Goal: Information Seeking & Learning: Learn about a topic

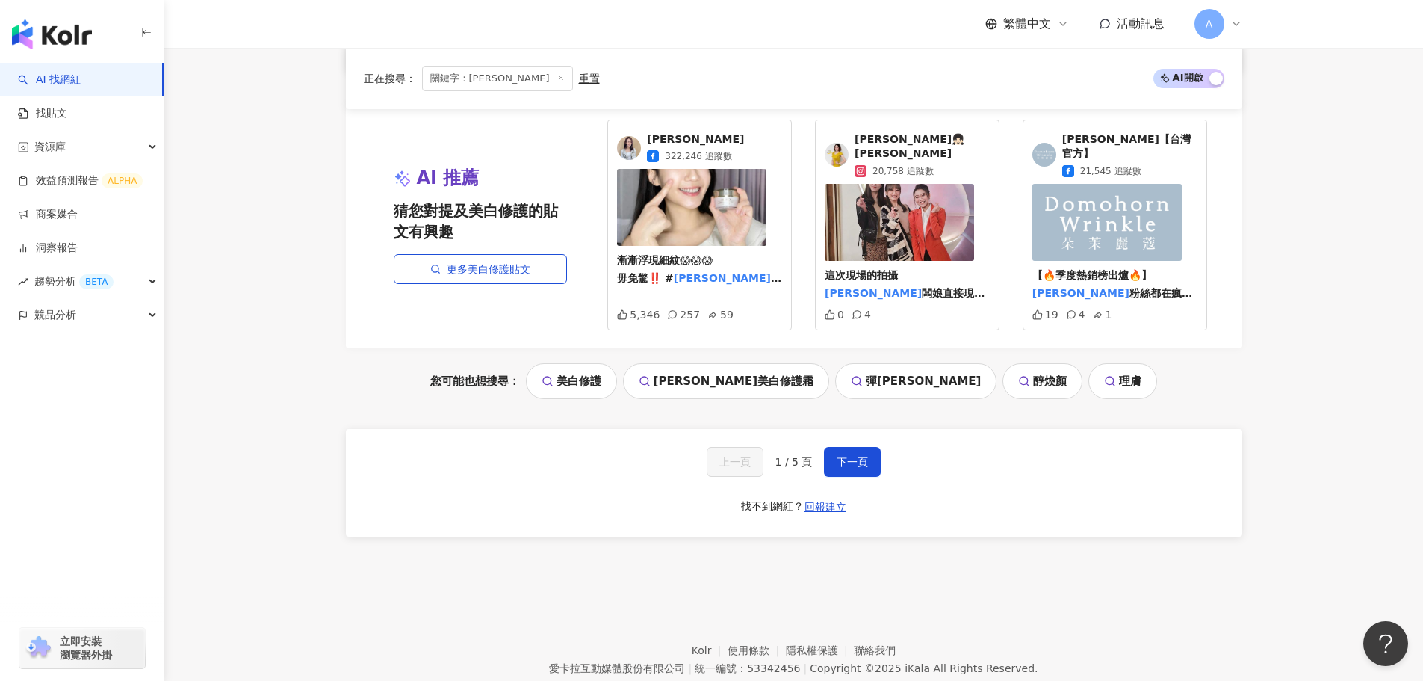
scroll to position [1270, 0]
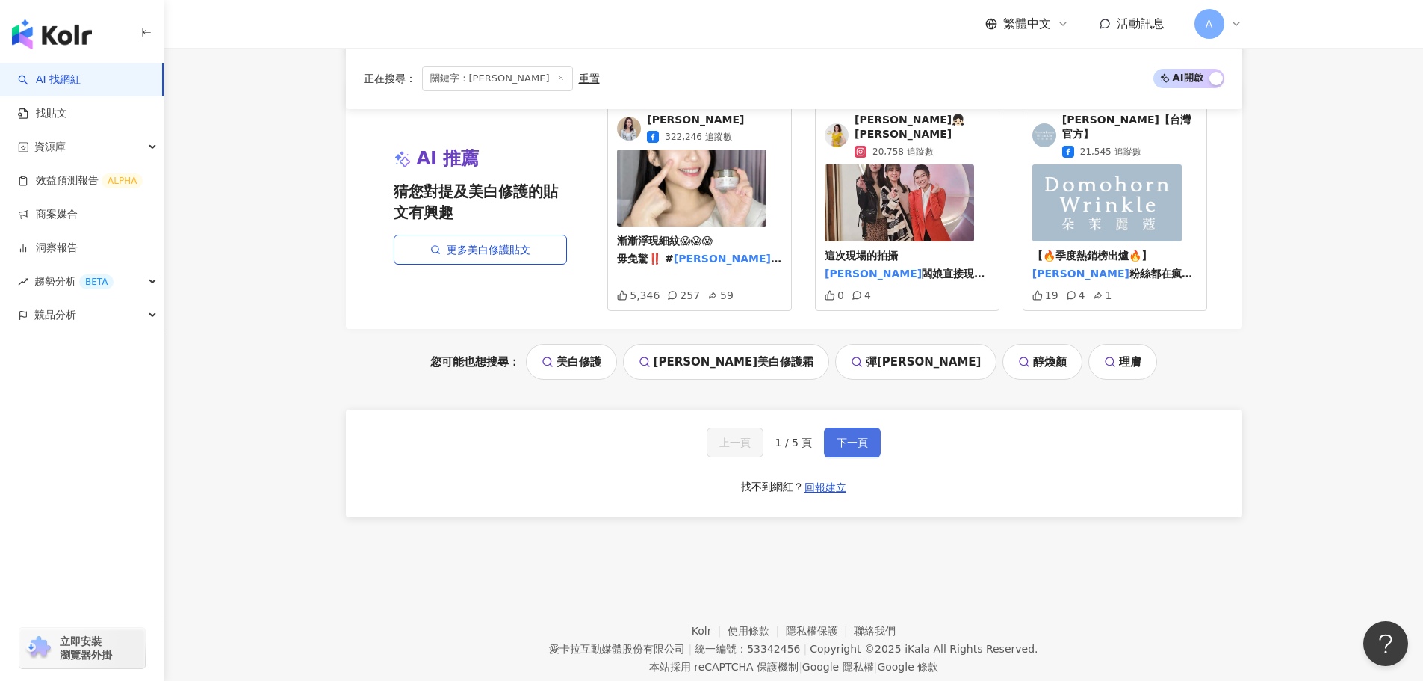
click at [857, 448] on span "下一頁" at bounding box center [852, 442] width 31 height 12
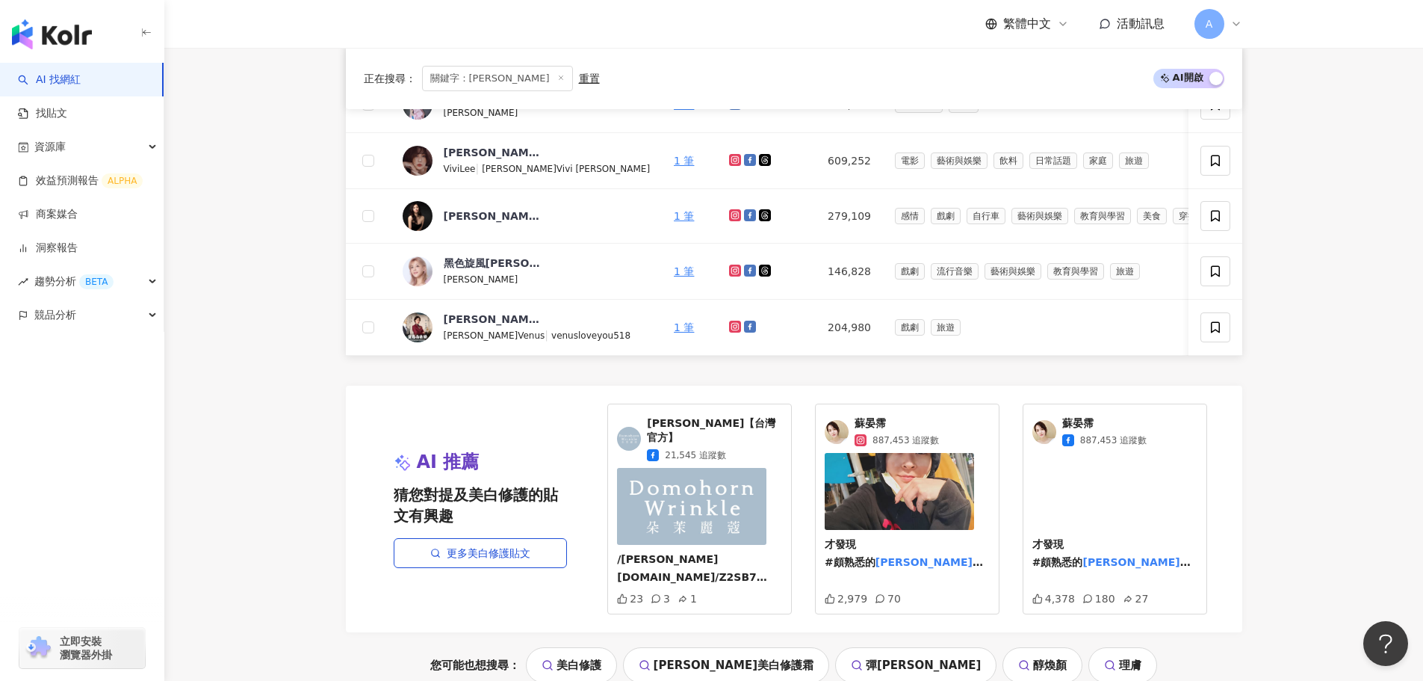
scroll to position [1310, 0]
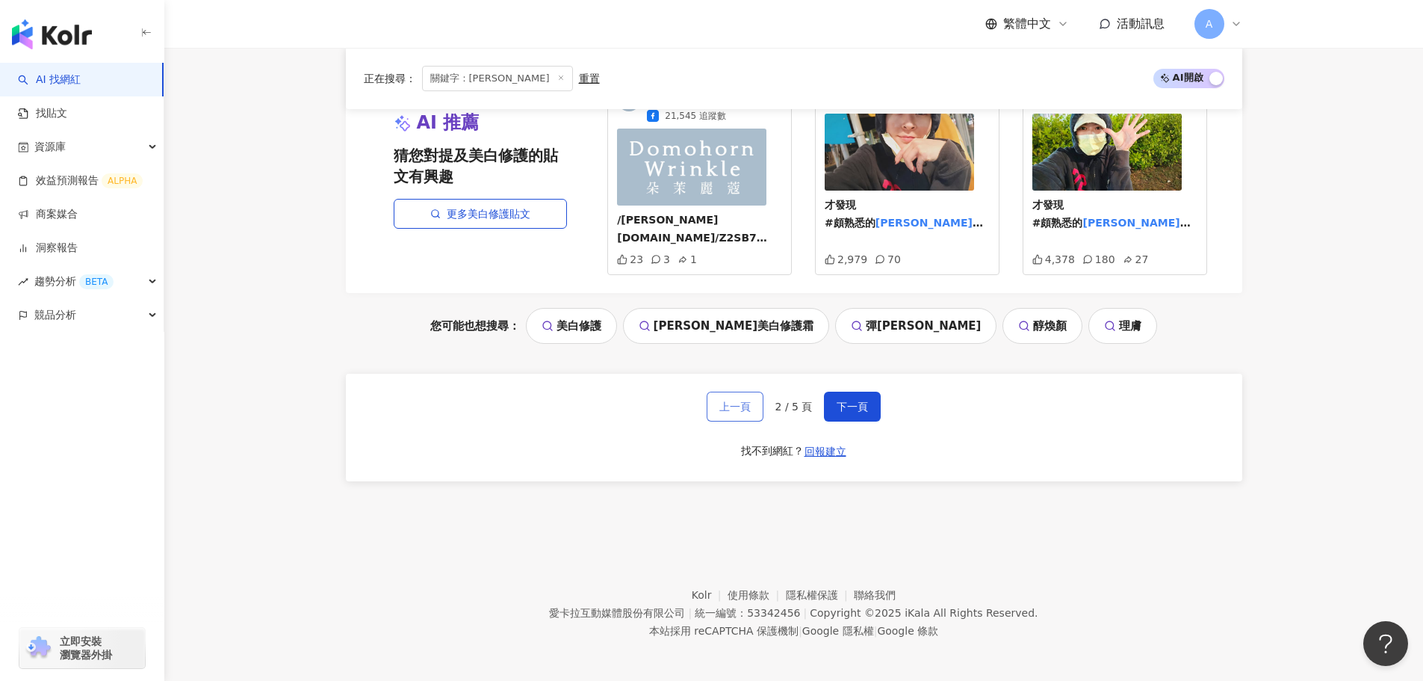
click at [735, 400] on span "上一頁" at bounding box center [734, 406] width 31 height 12
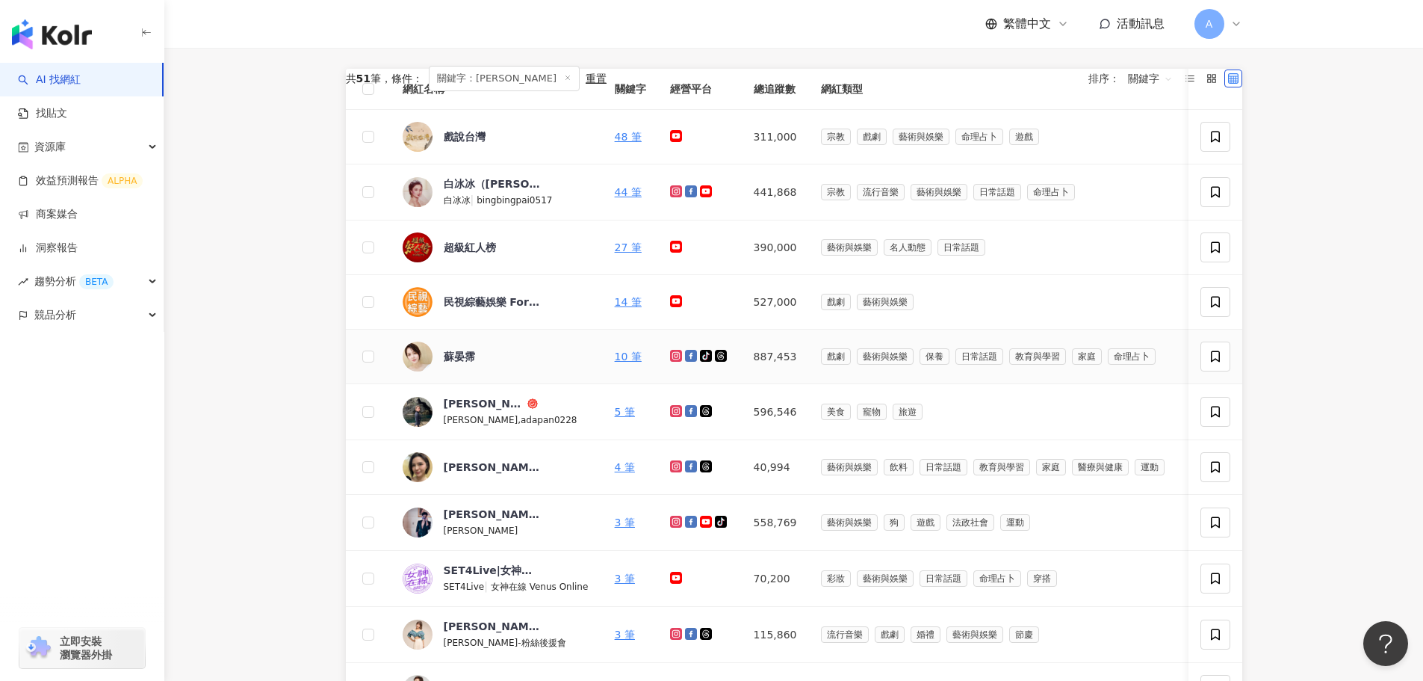
scroll to position [622, 0]
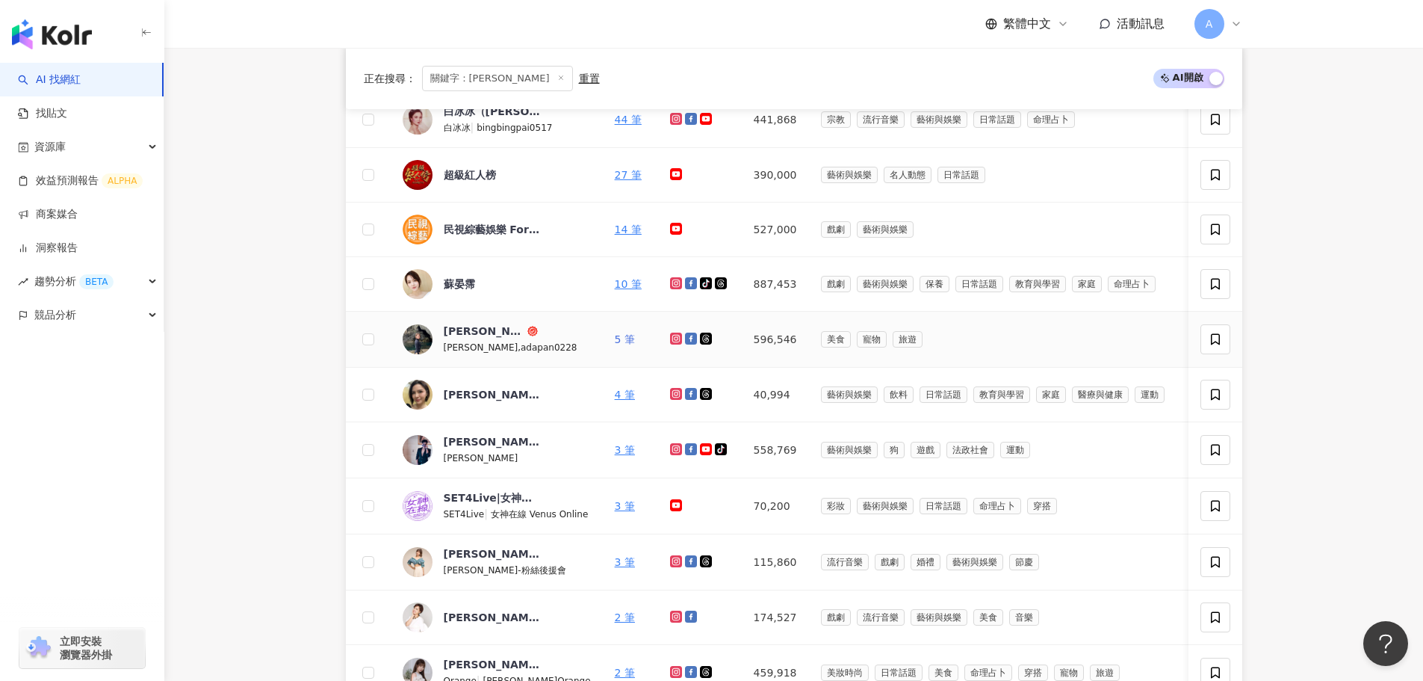
click at [616, 345] on link "5 筆" at bounding box center [625, 339] width 20 height 12
click at [619, 400] on link "4 筆" at bounding box center [625, 394] width 20 height 12
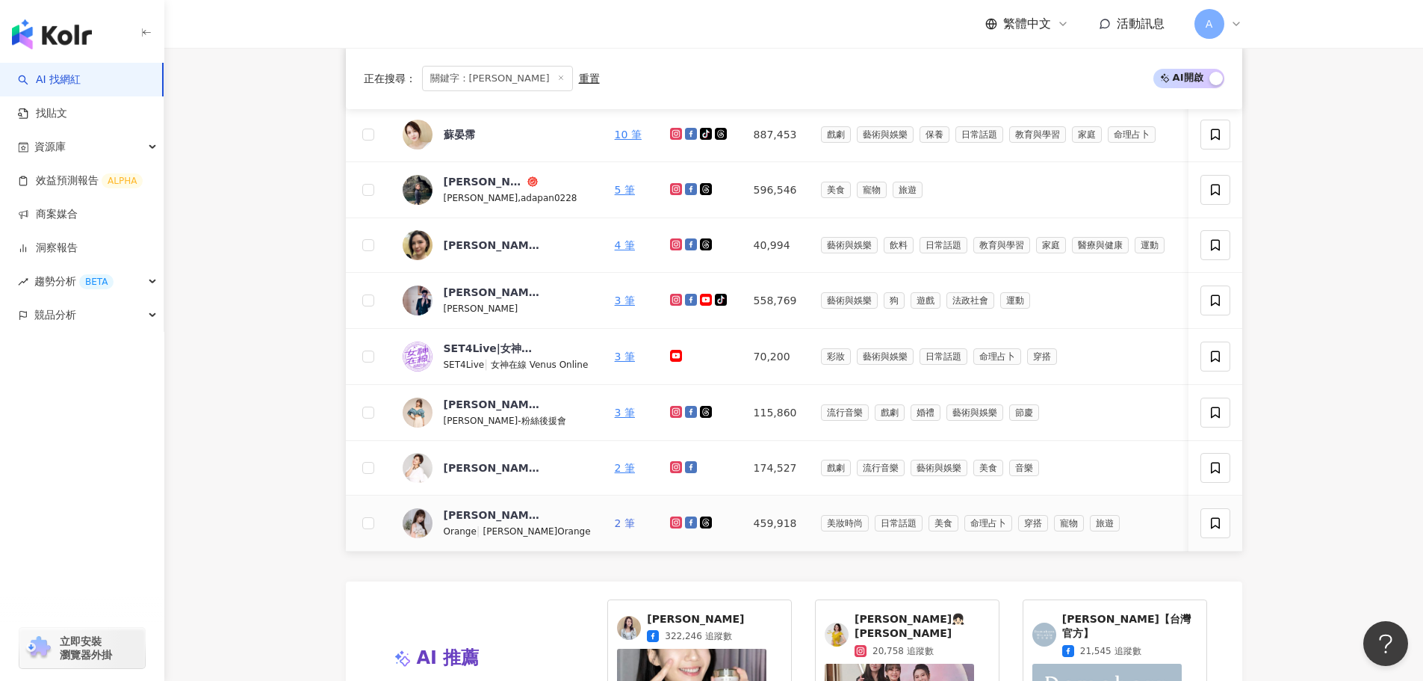
click at [617, 529] on link "2 筆" at bounding box center [625, 523] width 20 height 12
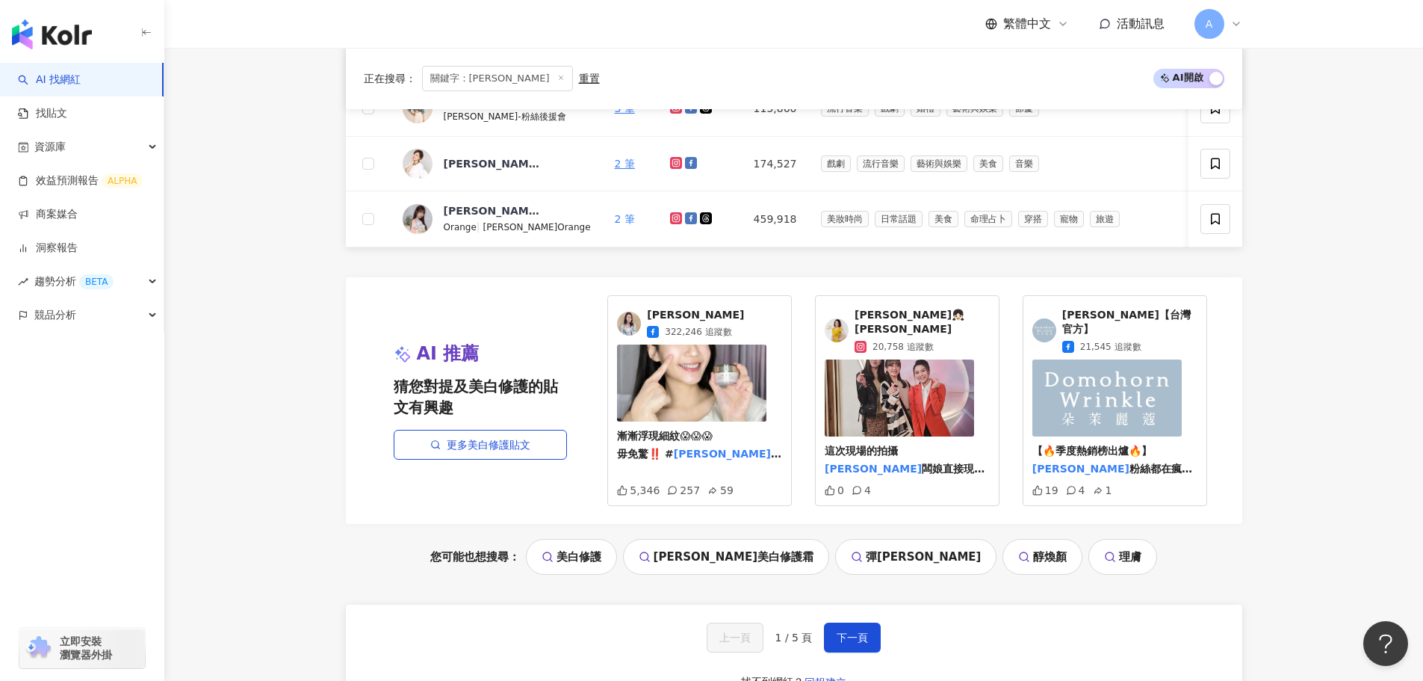
scroll to position [1219, 0]
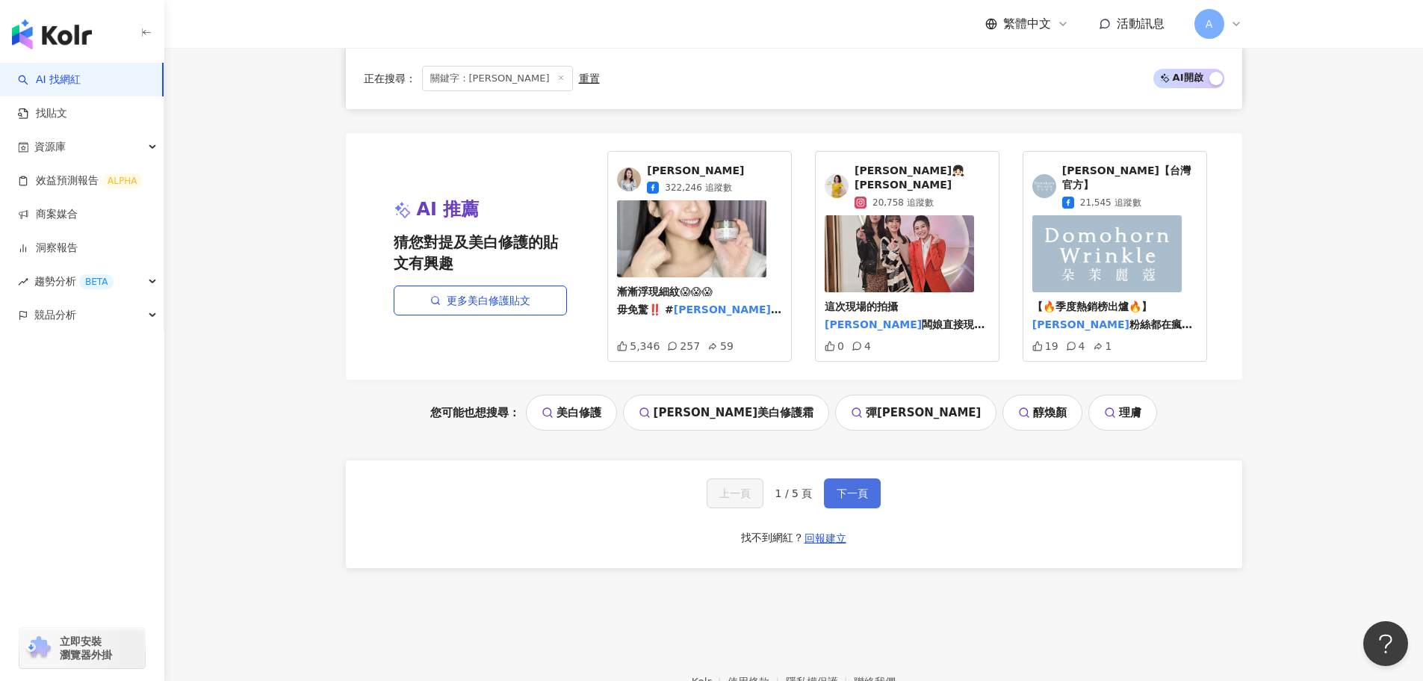
click at [861, 499] on span "下一頁" at bounding box center [852, 493] width 31 height 12
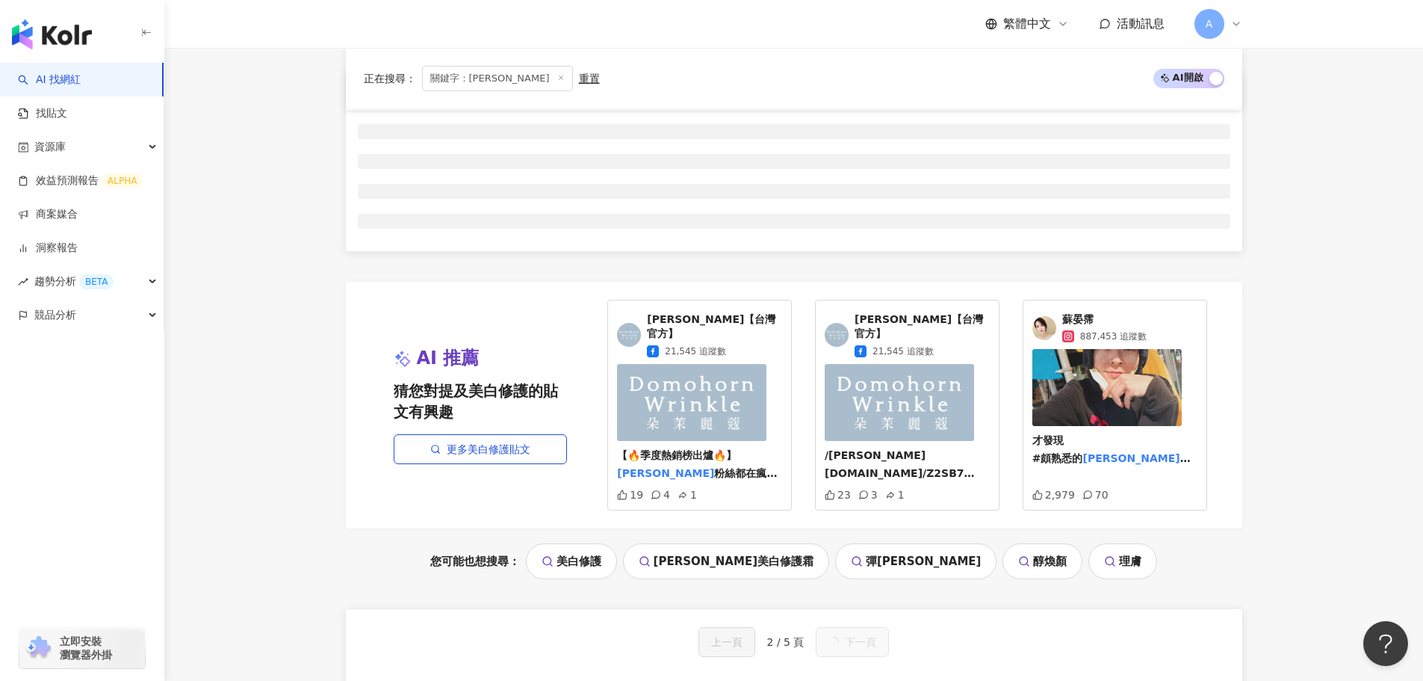
scroll to position [323, 0]
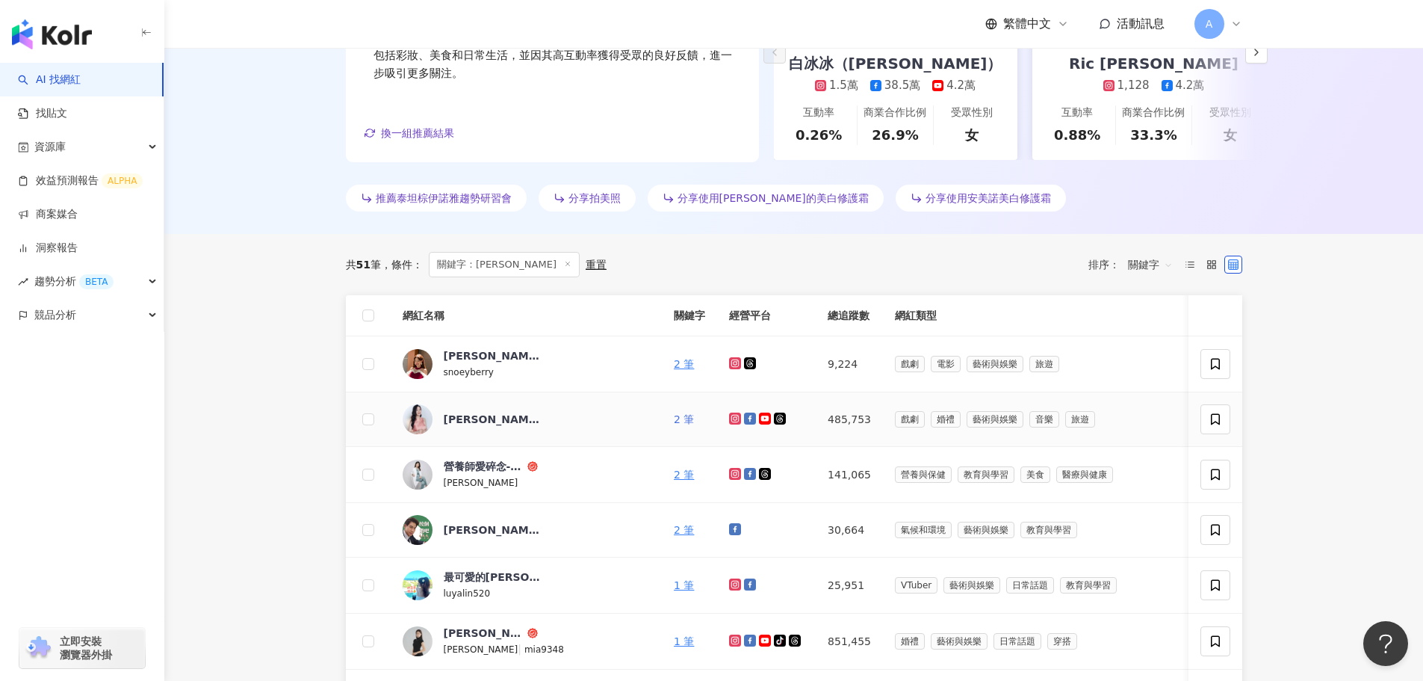
click at [674, 421] on link "2 筆" at bounding box center [684, 419] width 20 height 12
click at [674, 480] on link "2 筆" at bounding box center [684, 474] width 20 height 12
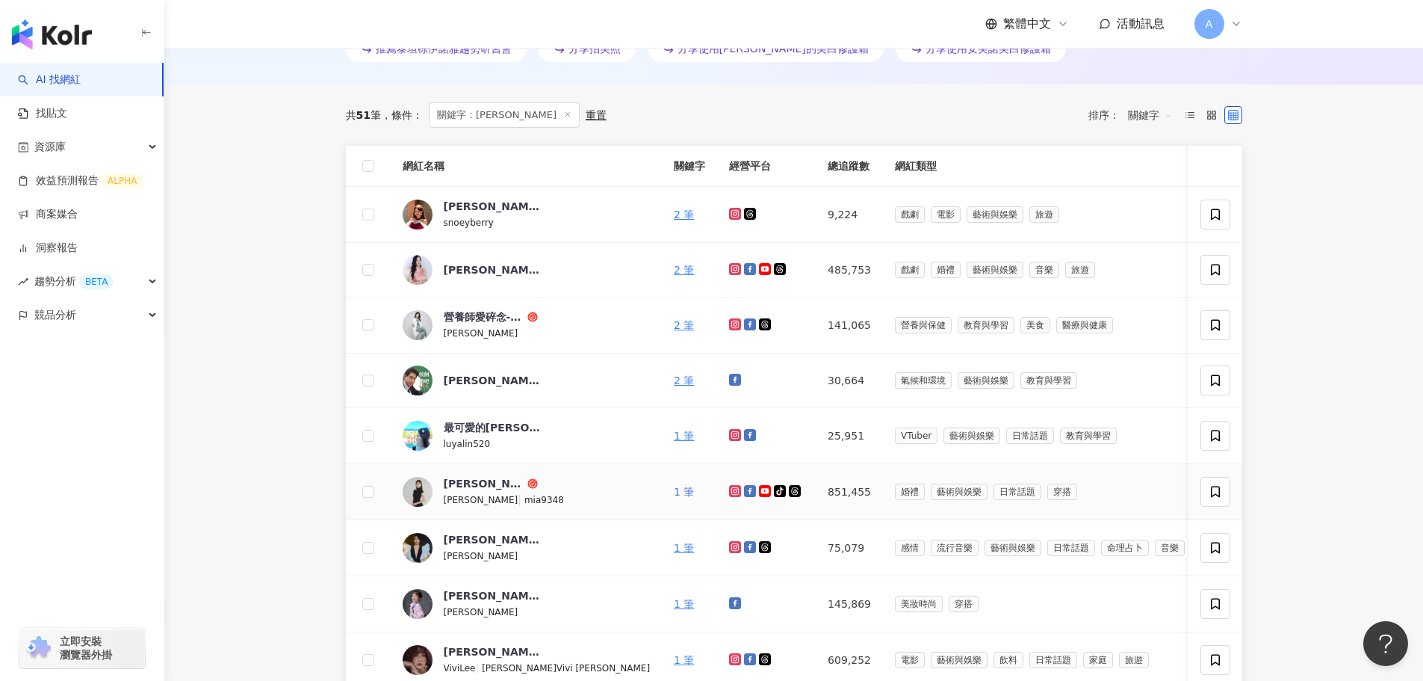
drag, startPoint x: 596, startPoint y: 489, endPoint x: 337, endPoint y: 20, distance: 535.3
click at [674, 489] on link "1 筆" at bounding box center [684, 492] width 20 height 12
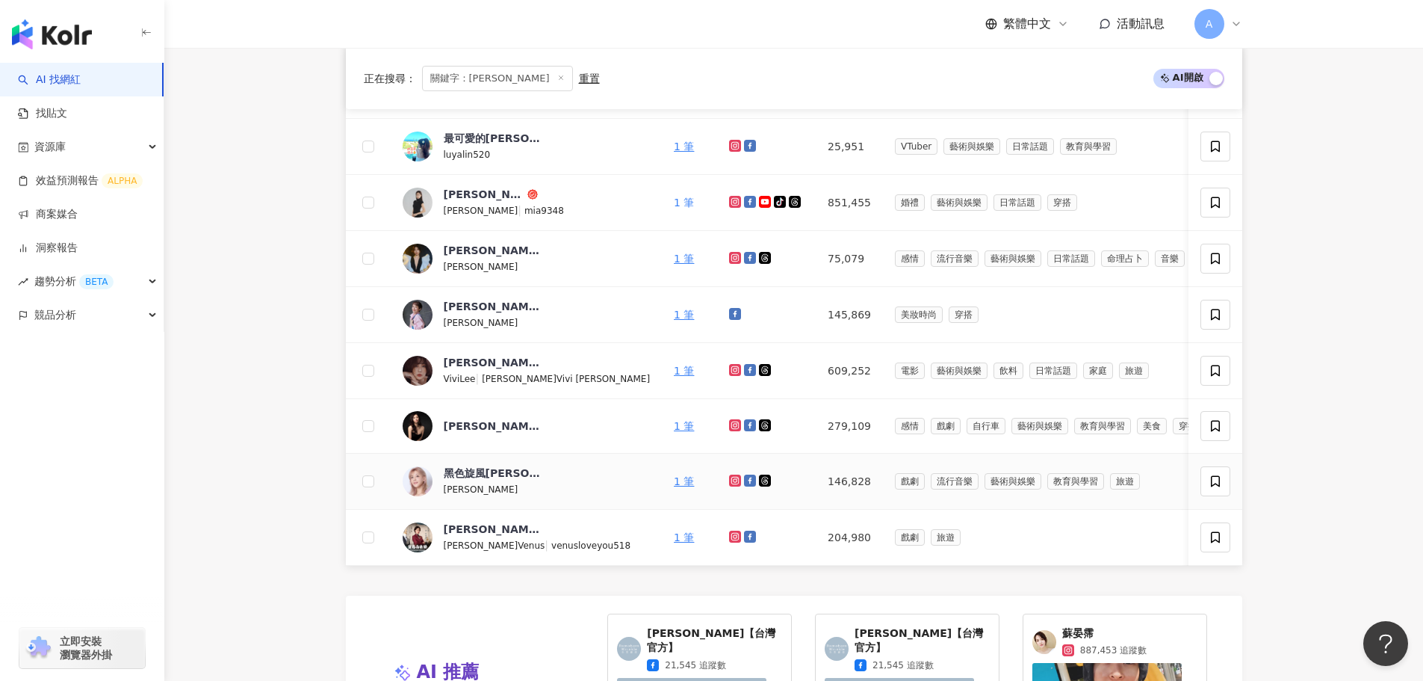
scroll to position [846, 0]
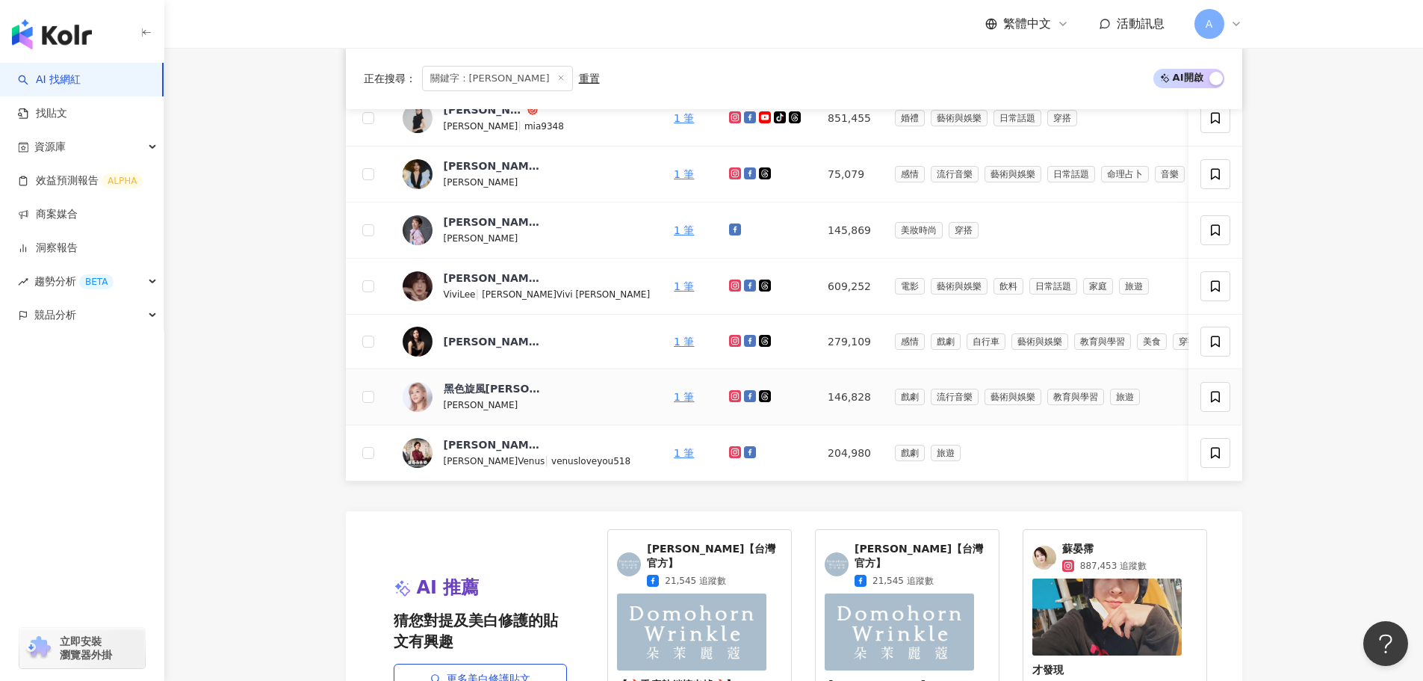
click at [852, 643] on img at bounding box center [899, 631] width 149 height 77
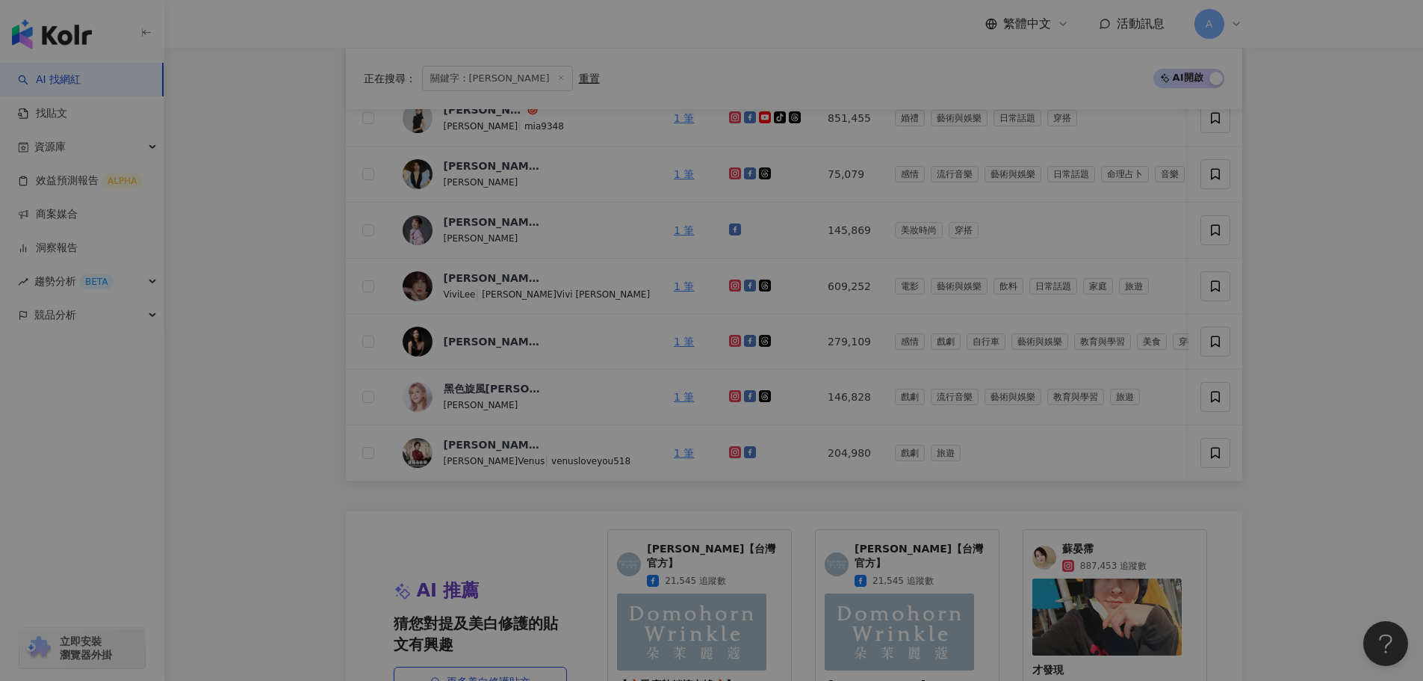
scroll to position [1070, 0]
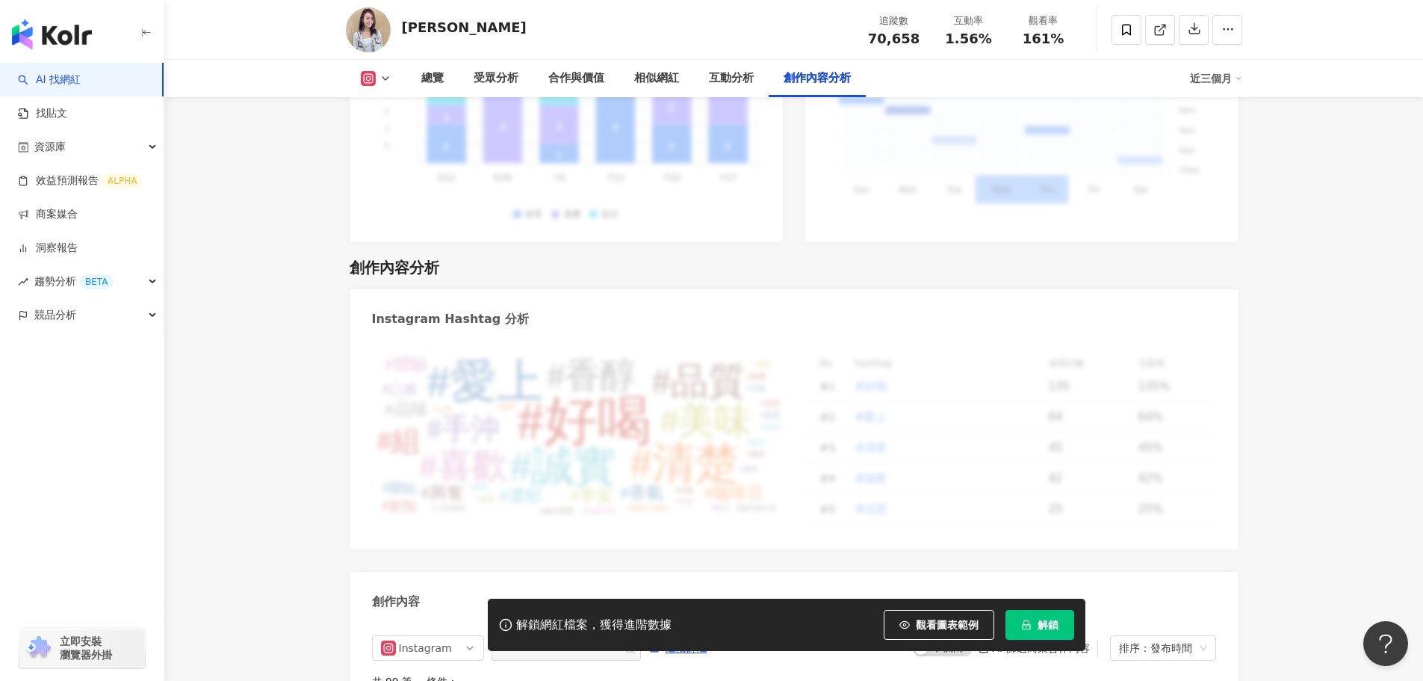
scroll to position [4564, 0]
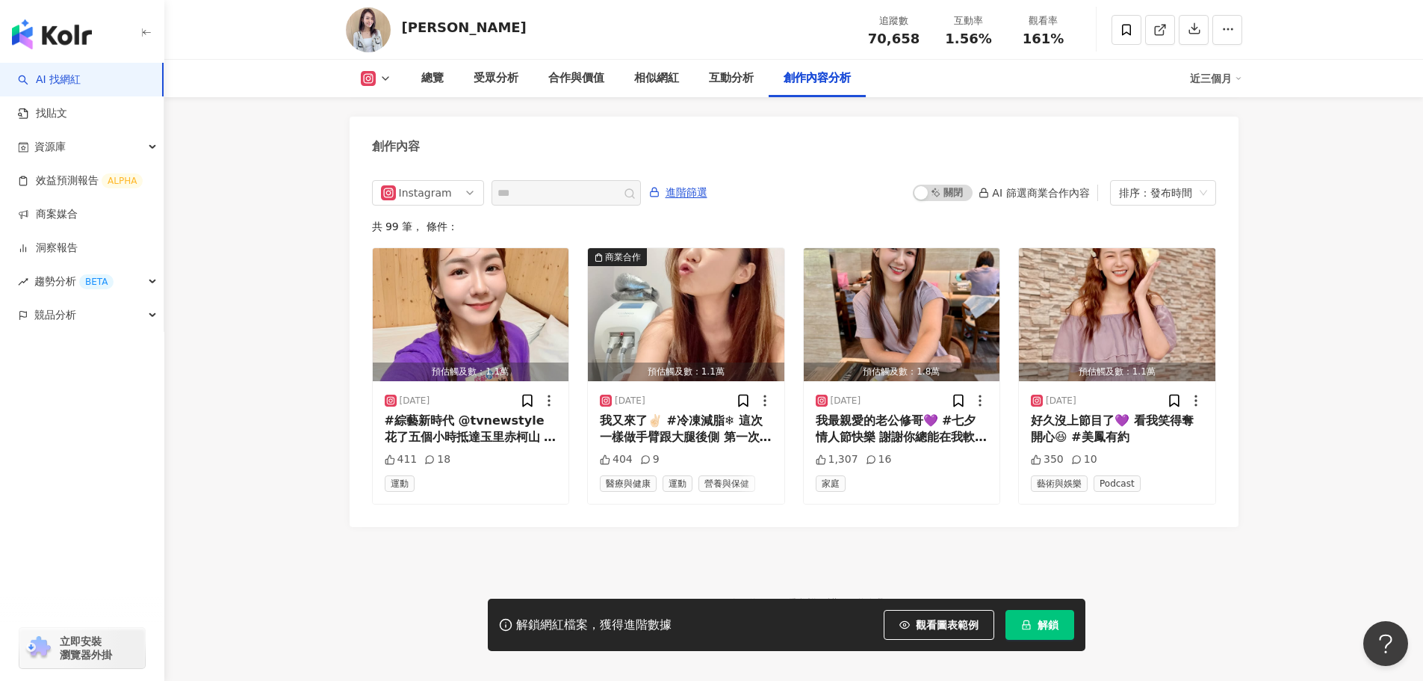
click at [1032, 635] on button "解鎖" at bounding box center [1039, 625] width 69 height 30
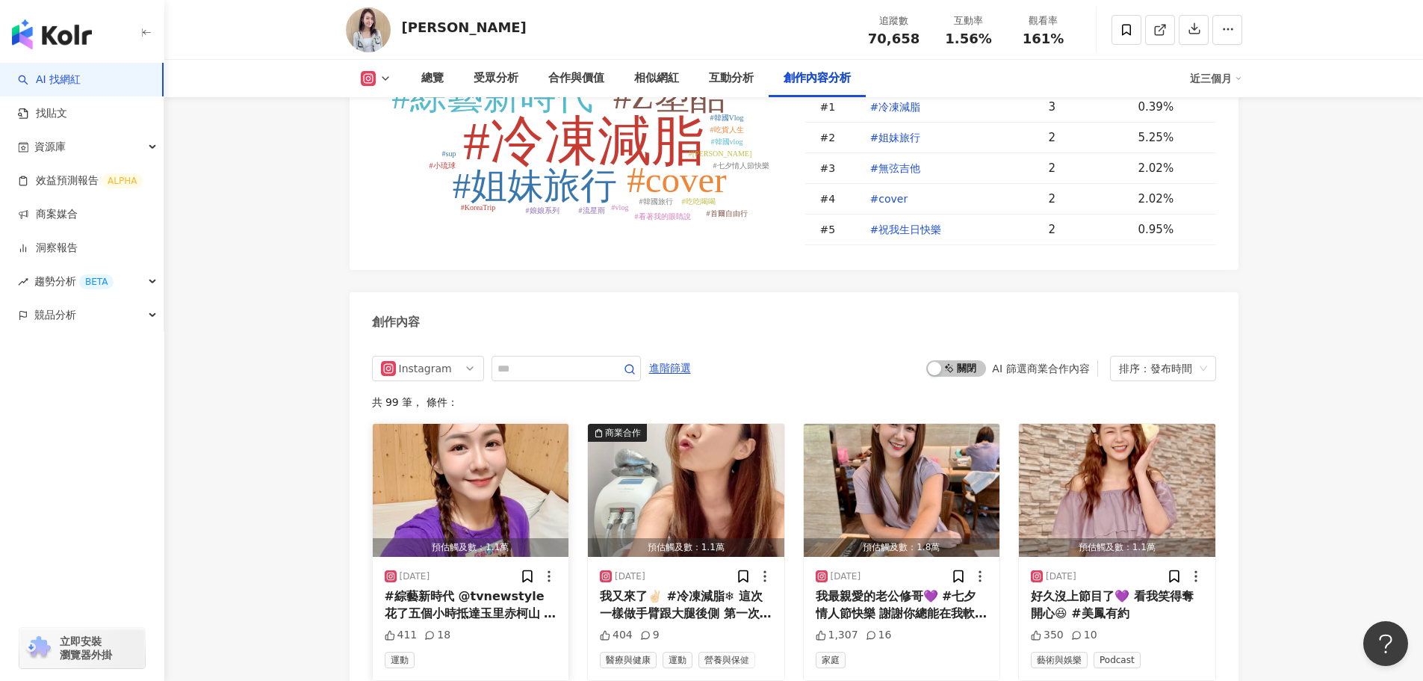
scroll to position [4367, 0]
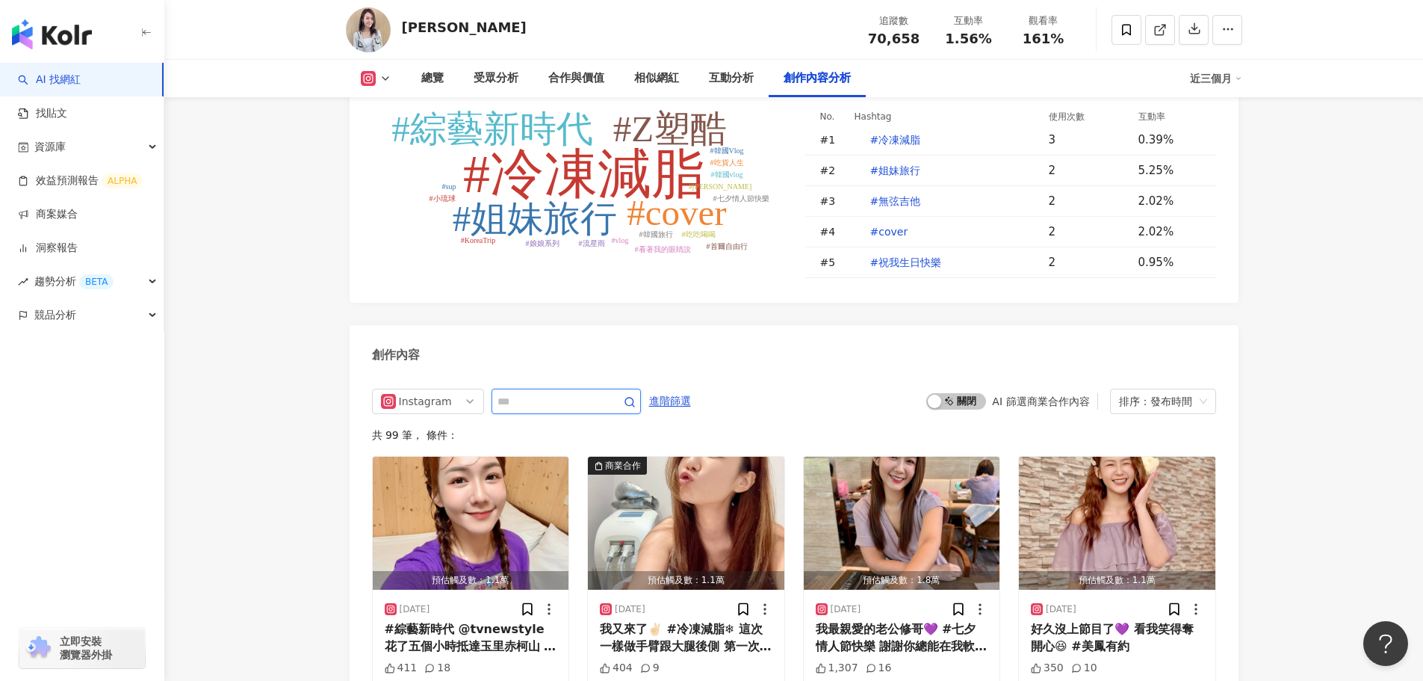
click at [560, 392] on input "text" at bounding box center [550, 401] width 105 height 18
type input "***"
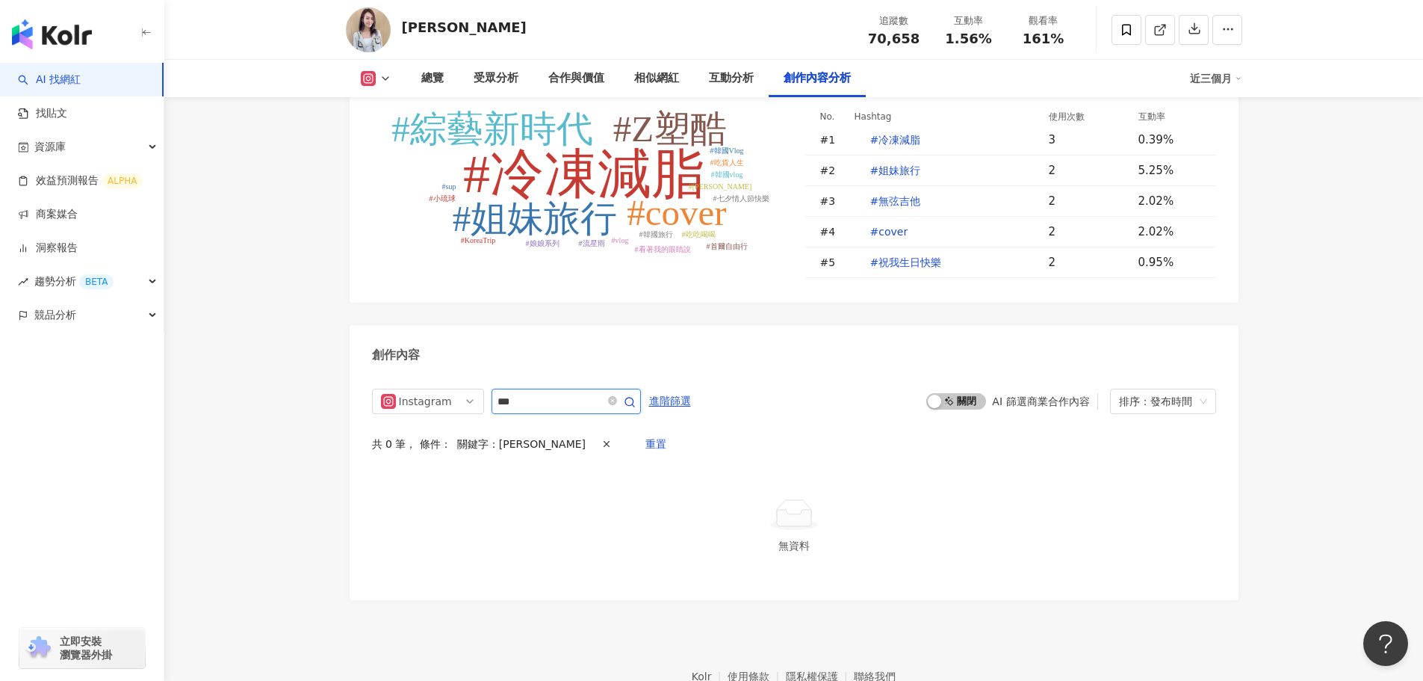
scroll to position [4377, 0]
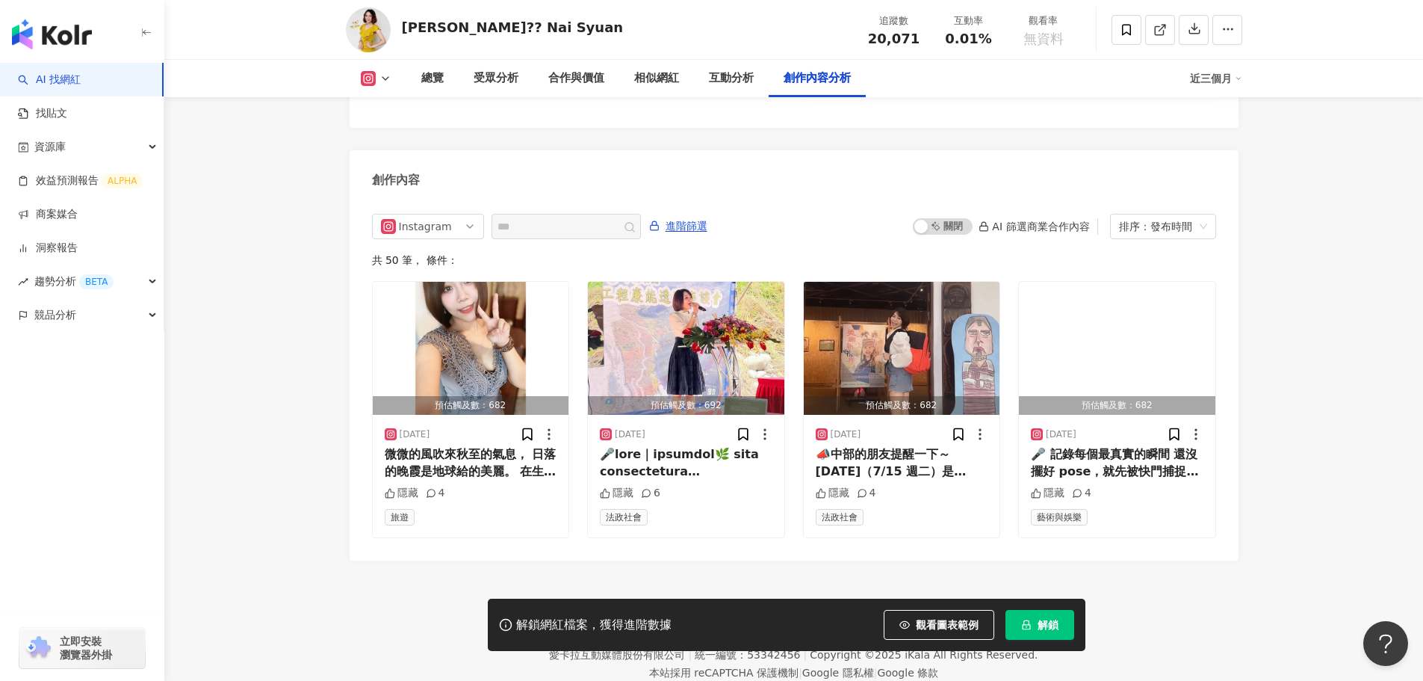
scroll to position [4558, 0]
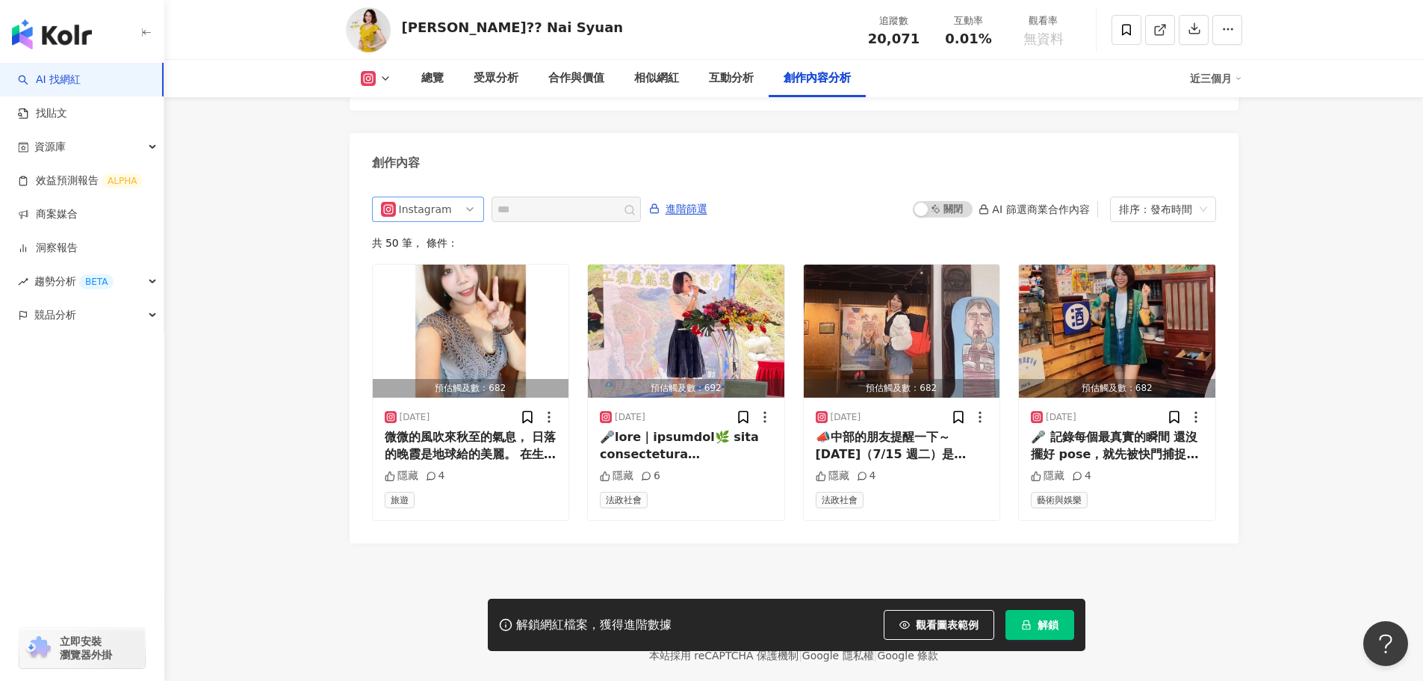
click at [456, 197] on span "Instagram" at bounding box center [428, 209] width 94 height 24
click at [436, 197] on div "Instagram" at bounding box center [423, 209] width 49 height 24
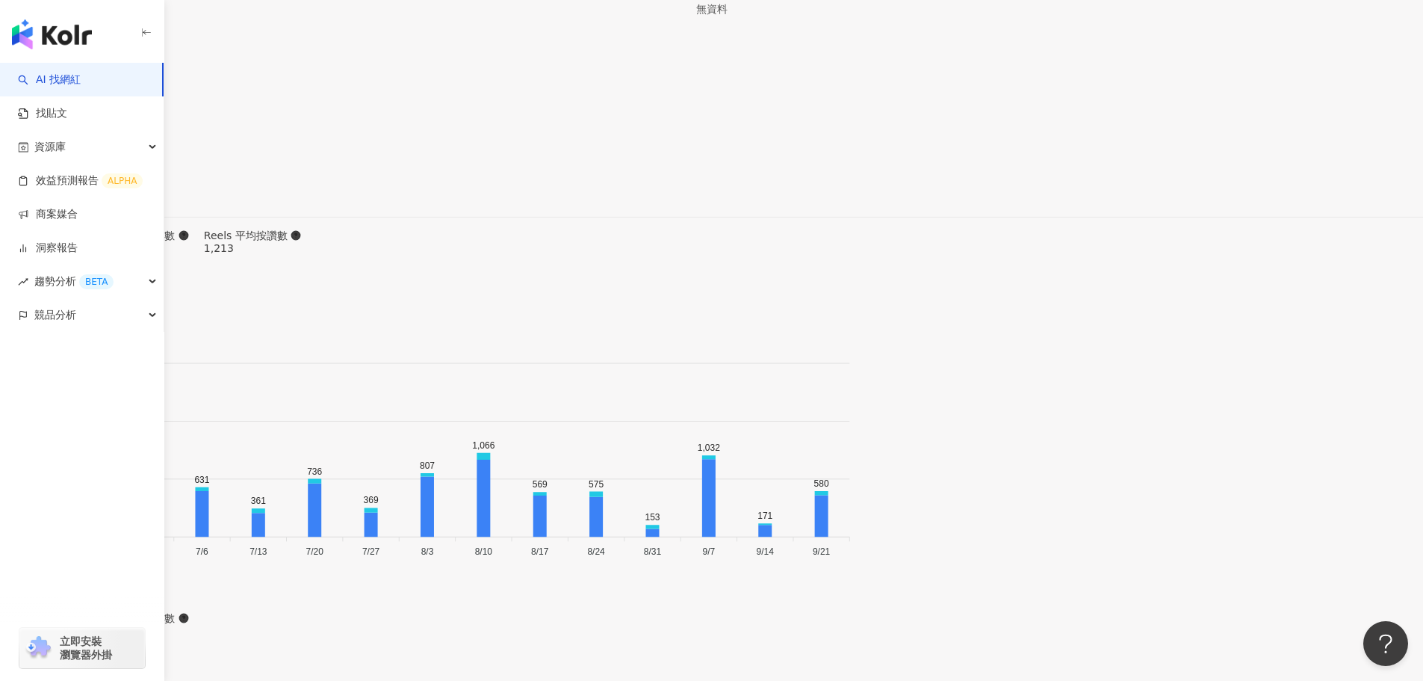
scroll to position [4577, 0]
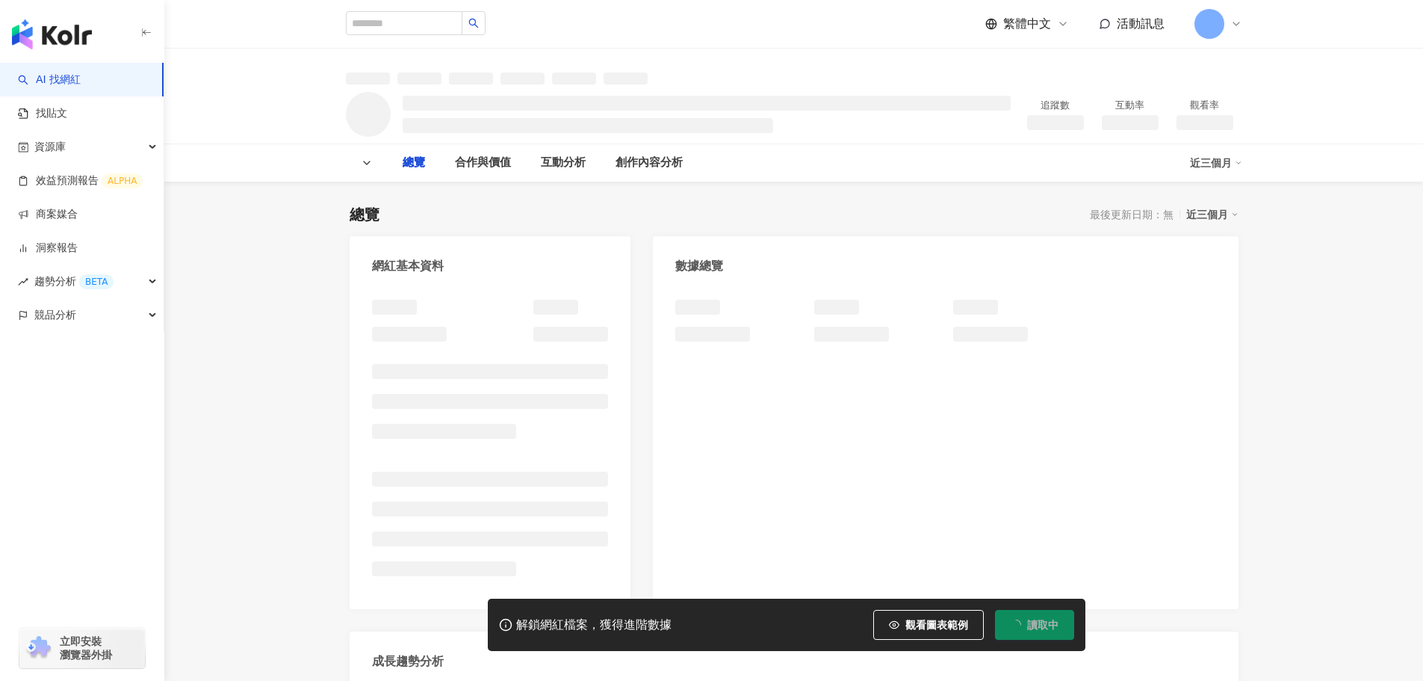
type input "***"
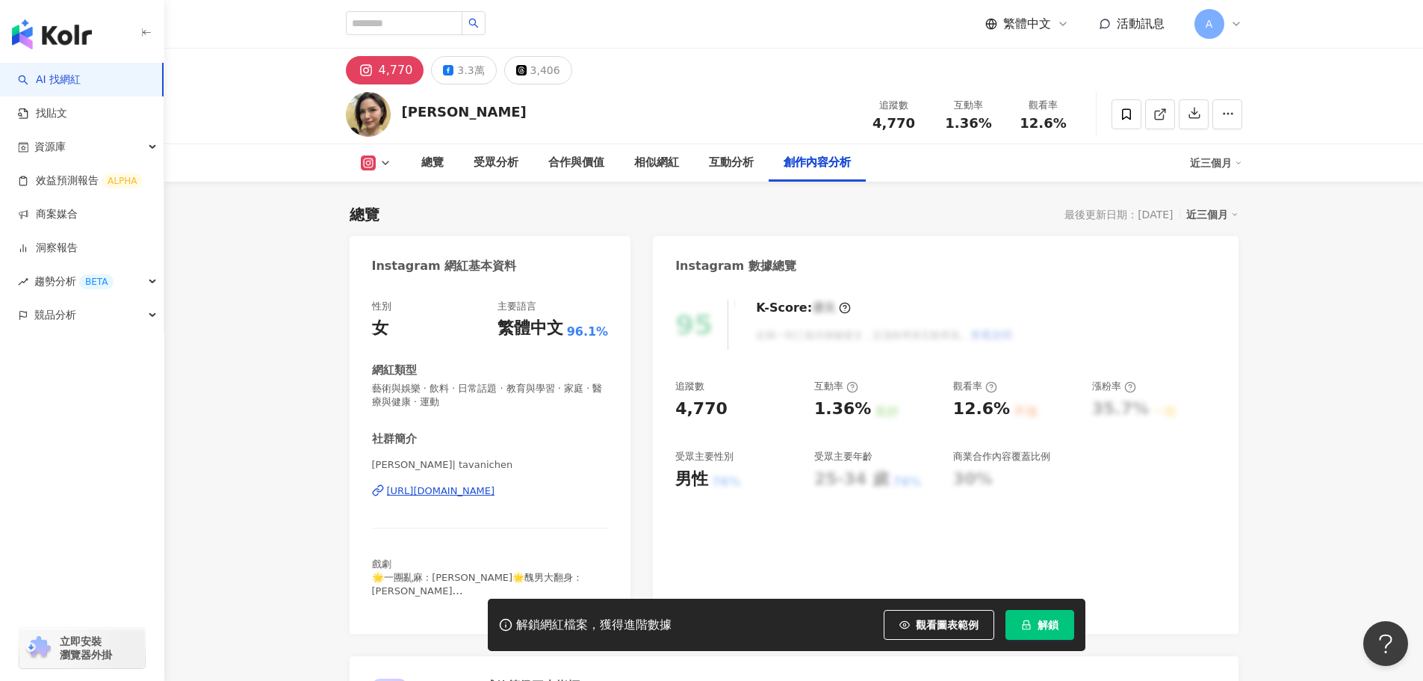
scroll to position [4649, 0]
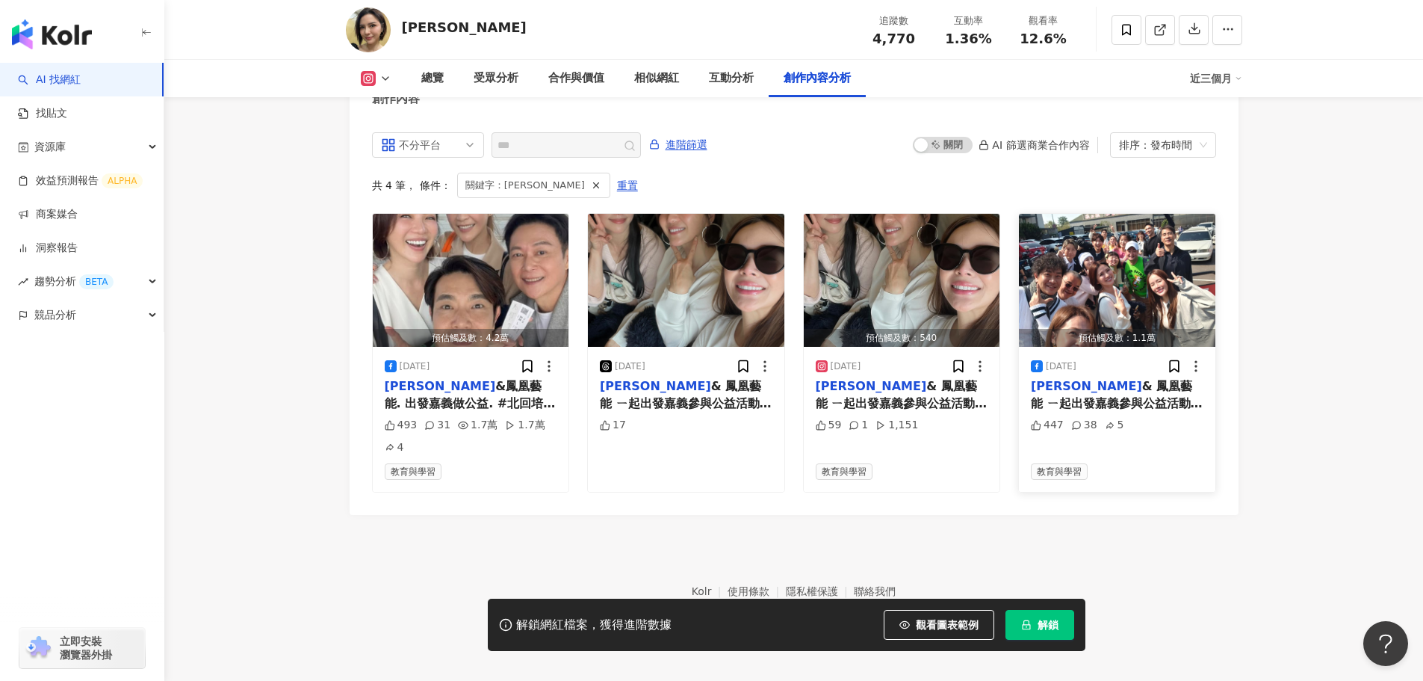
click at [1100, 420] on span "& 鳳凰藝能 ㄧ起出發嘉義參與公益活動 20位藝人共同獻上滿滿的誠意與愛心💗 把愛傳出去 鳳凰藝能 #北回培英文教協會 #快閃嘉義" at bounding box center [1117, 436] width 172 height 114
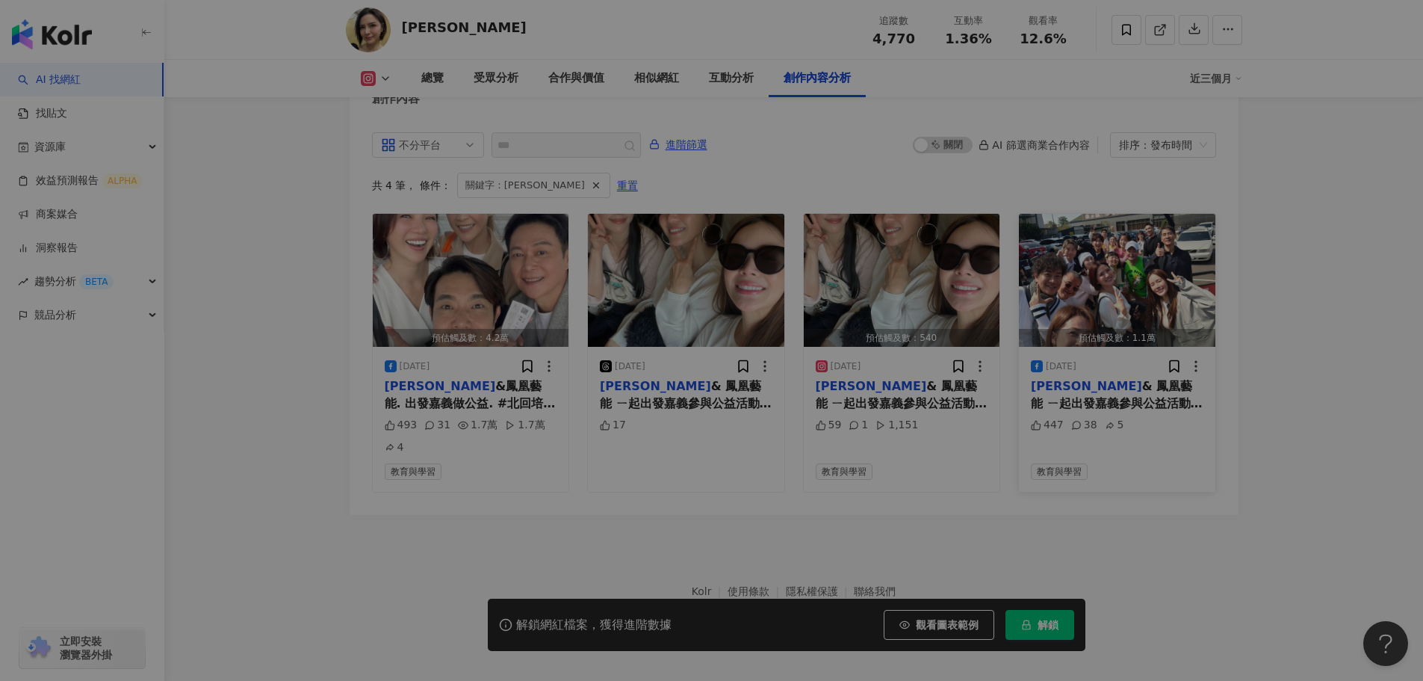
scroll to position [4578, 0]
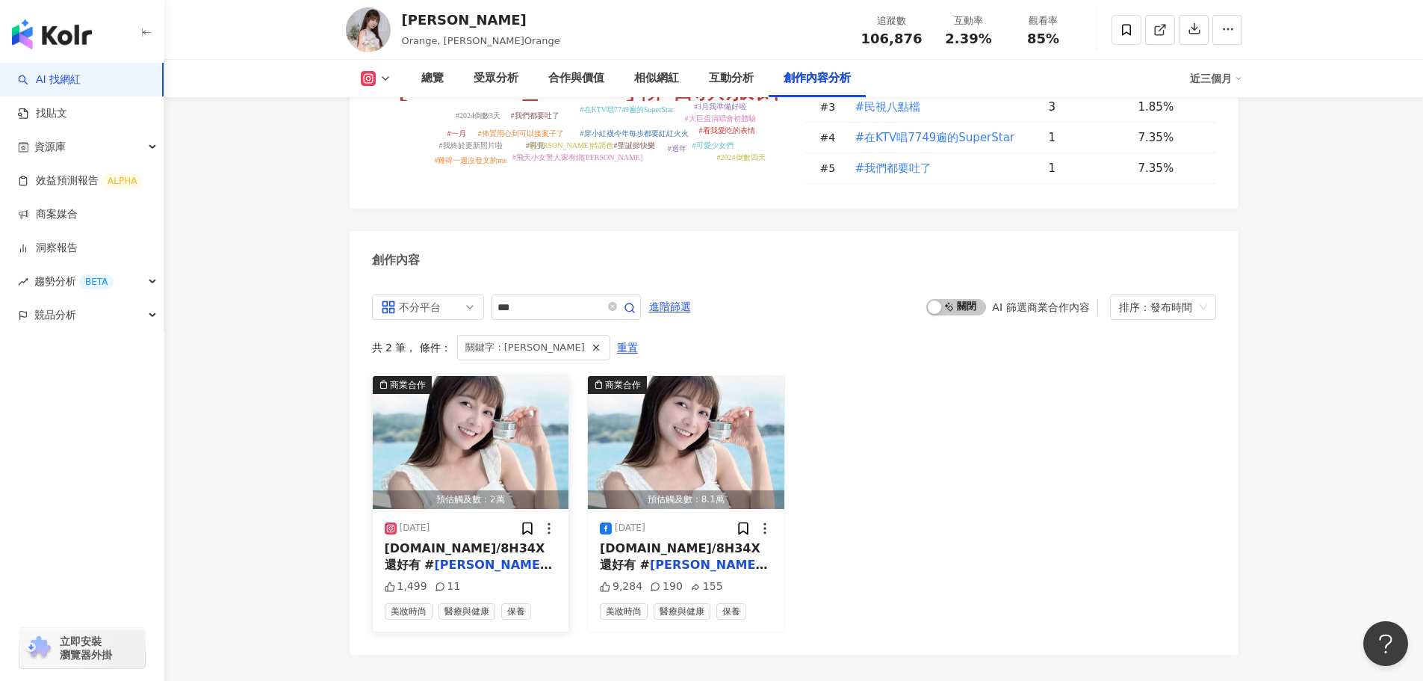
click at [495, 574] on span "美白修護霜 有了它都能像電視裡的" at bounding box center [471, 589] width 172 height 31
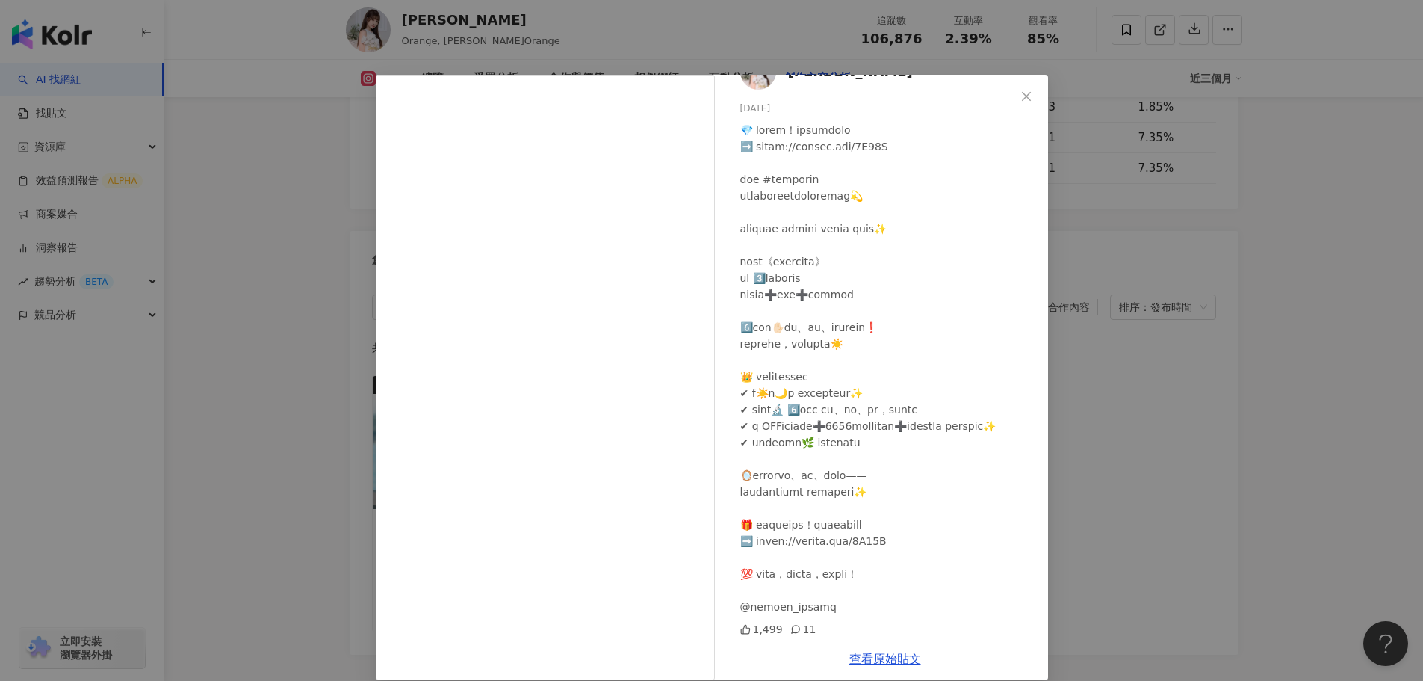
scroll to position [49, 0]
click at [885, 654] on link "查看原始貼文" at bounding box center [885, 658] width 72 height 14
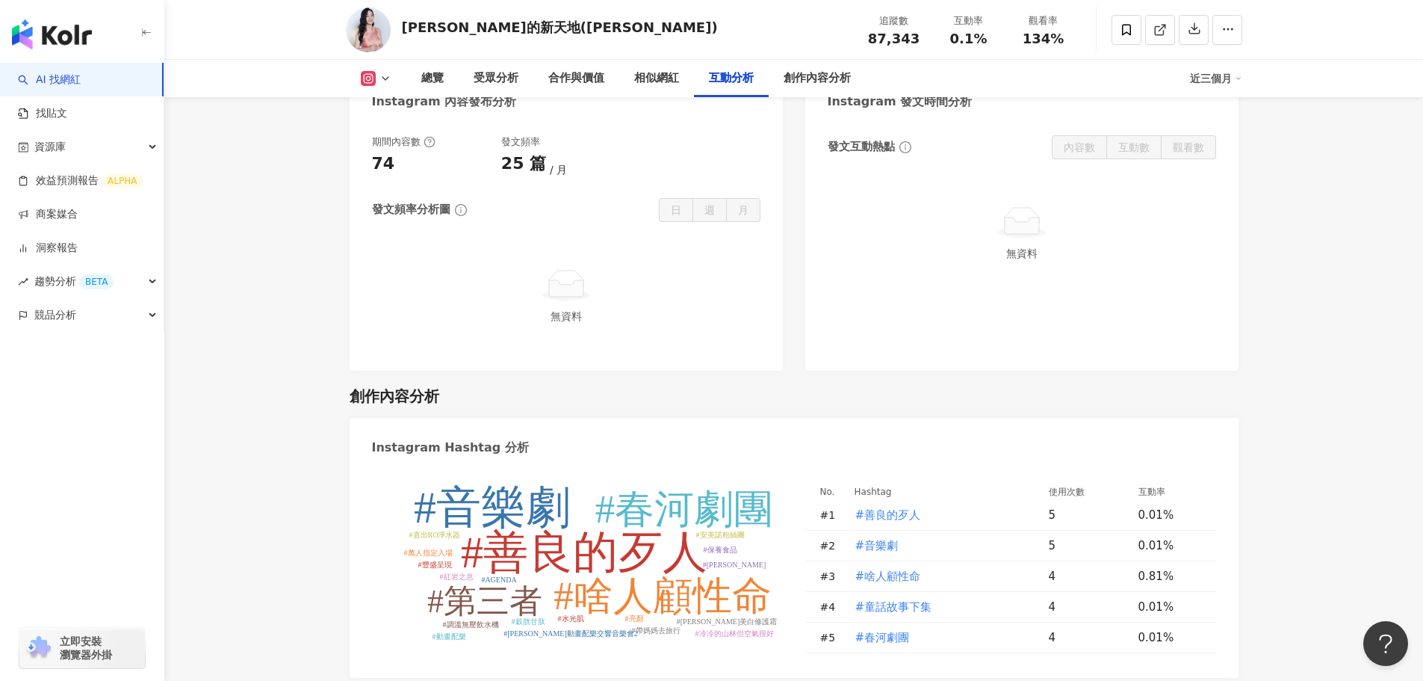
scroll to position [4254, 0]
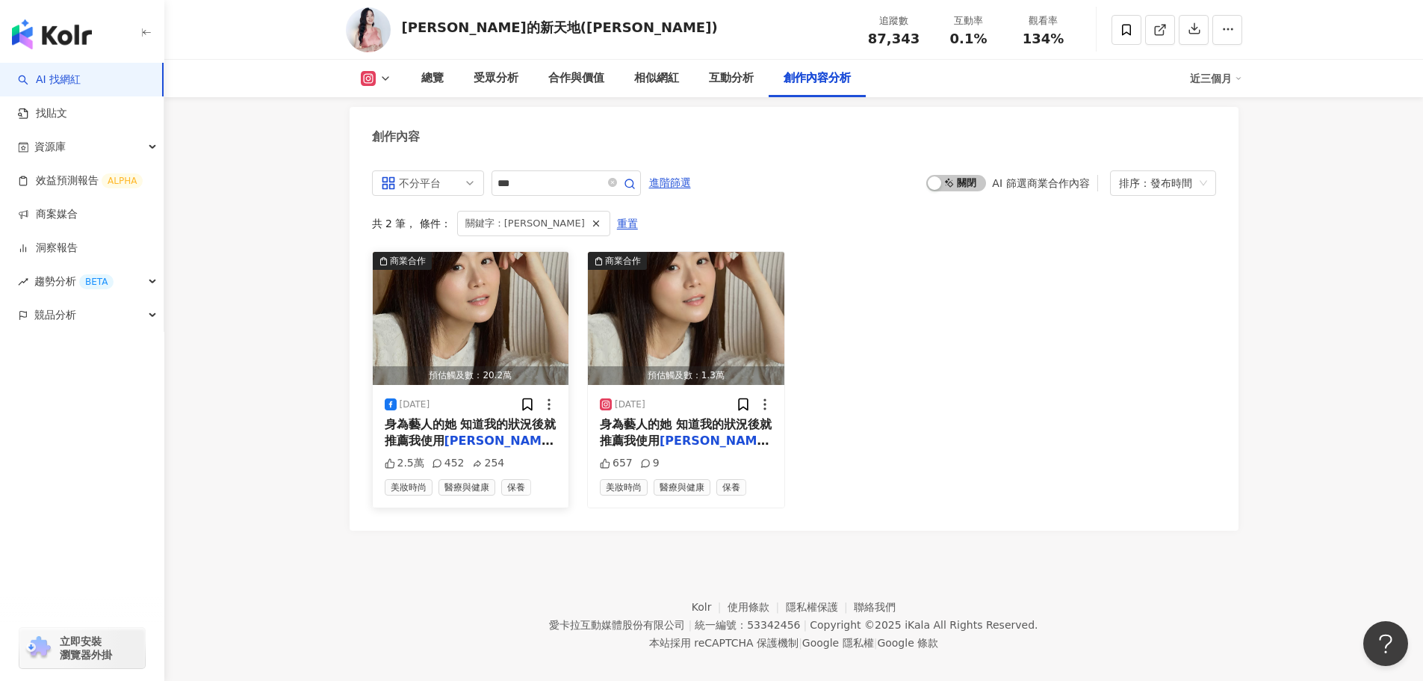
click at [504, 450] on span "美白修護霜 🔗 https://" at bounding box center [451, 457] width 132 height 14
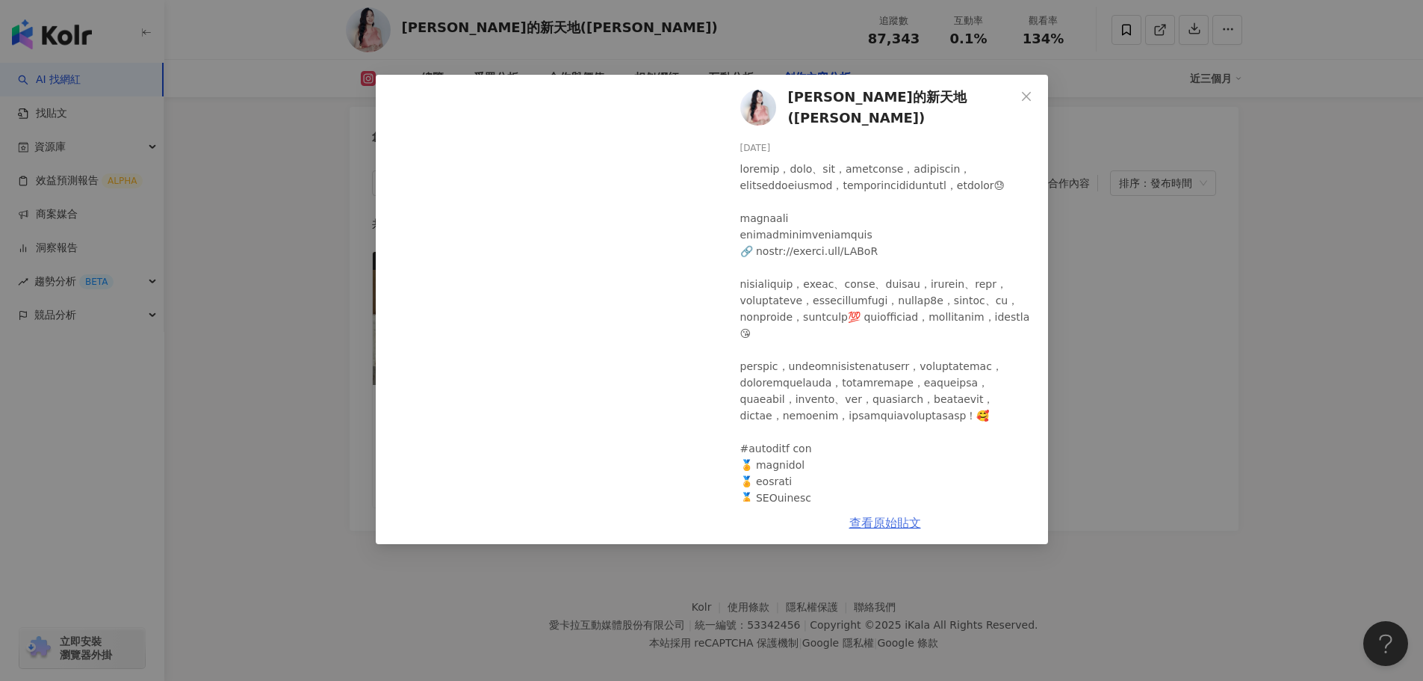
click at [882, 527] on link "查看原始貼文" at bounding box center [885, 522] width 72 height 14
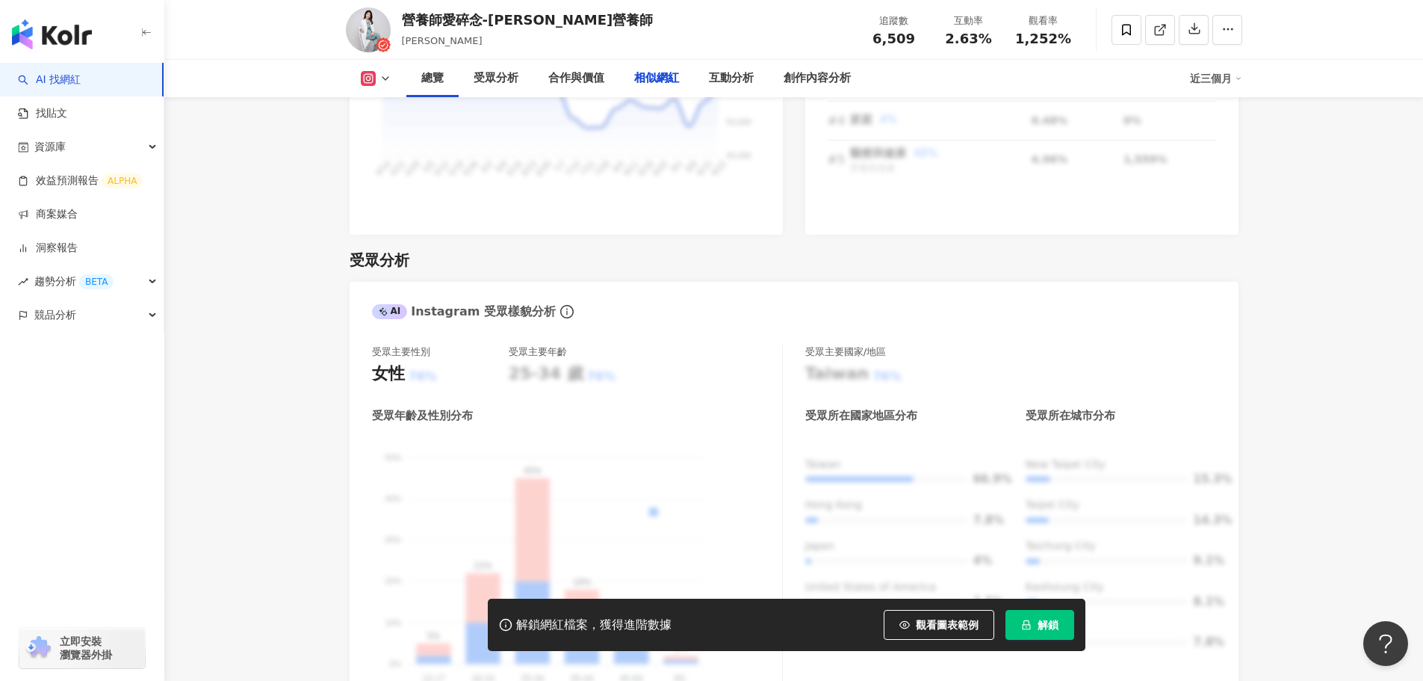
scroll to position [4523, 0]
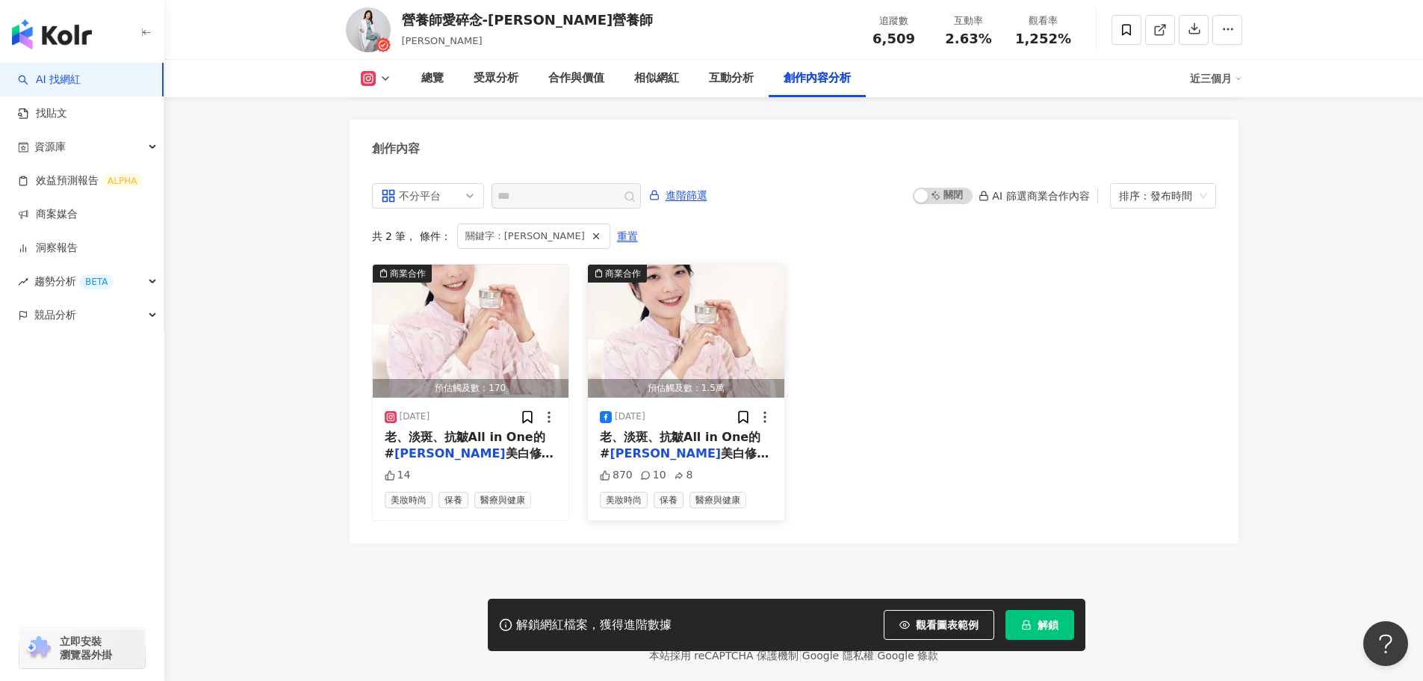
click at [710, 446] on span "美白修護霜 我的皮膚偏乾、缺水時" at bounding box center [684, 461] width 169 height 31
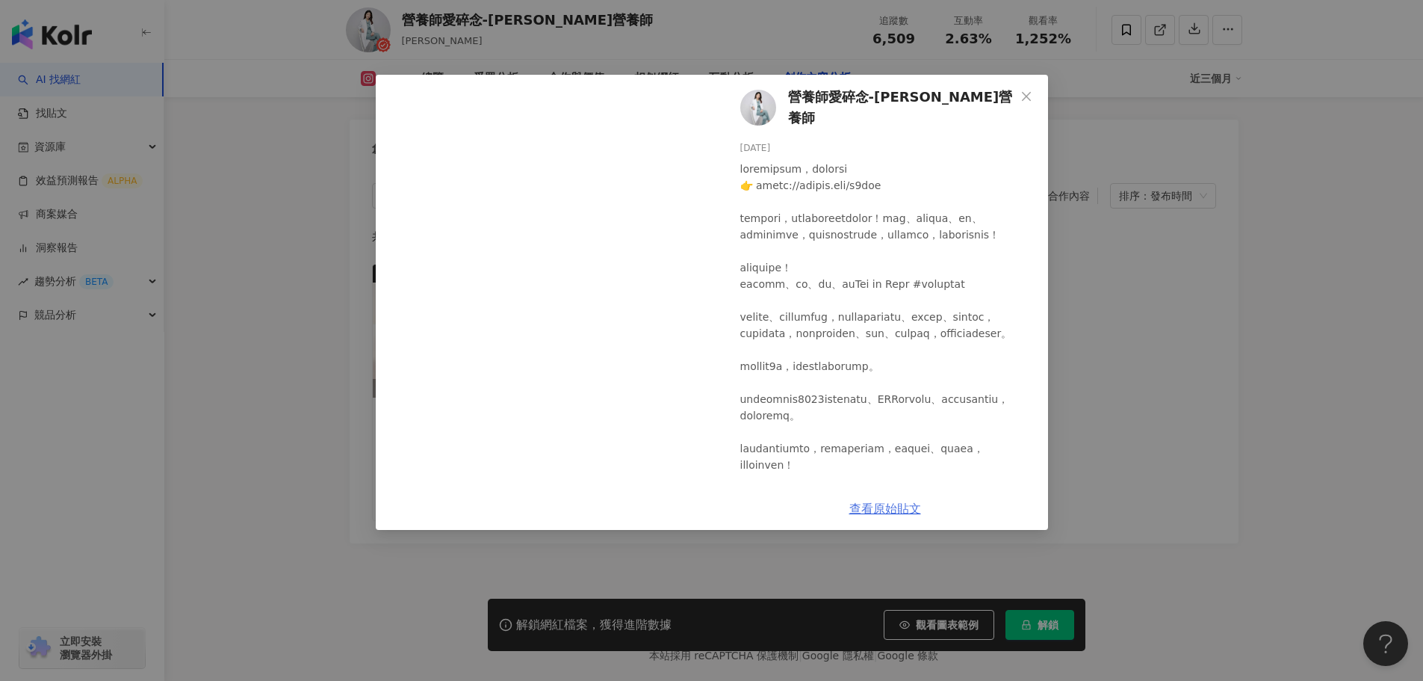
click at [893, 515] on link "查看原始貼文" at bounding box center [885, 508] width 72 height 14
